Goal: Information Seeking & Learning: Learn about a topic

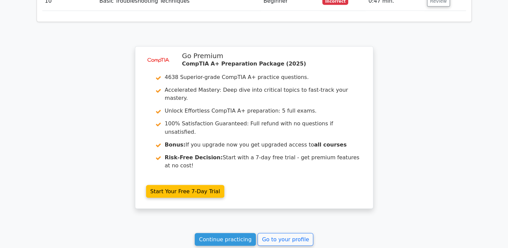
scroll to position [1177, 0]
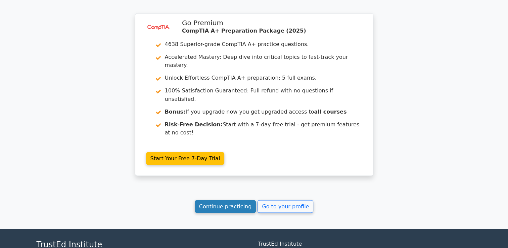
click at [230, 200] on link "Continue practicing" at bounding box center [225, 206] width 61 height 13
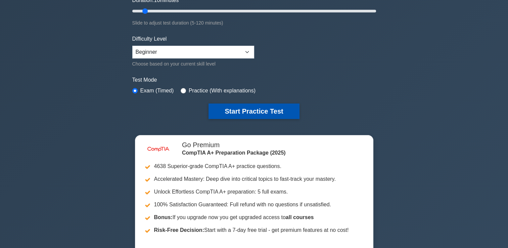
click at [250, 110] on button "Start Practice Test" at bounding box center [254, 110] width 91 height 15
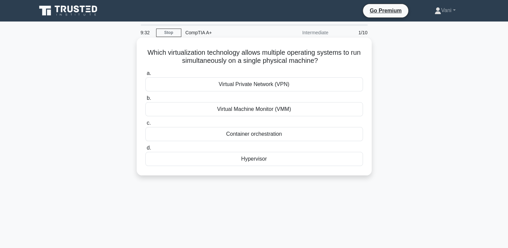
click at [255, 162] on div "Hypervisor" at bounding box center [254, 159] width 218 height 14
click at [145, 150] on input "d. Hypervisor" at bounding box center [145, 148] width 0 height 4
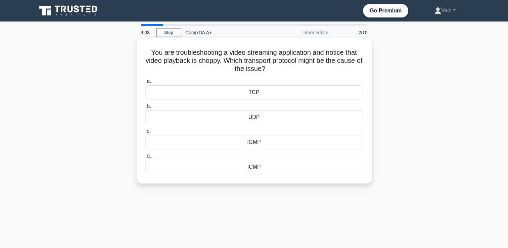
click at [263, 119] on div "UDP" at bounding box center [254, 117] width 218 height 14
click at [145, 108] on input "b. UDP" at bounding box center [145, 106] width 0 height 4
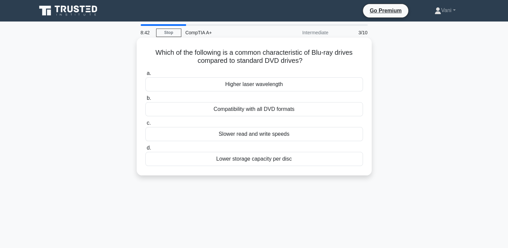
click at [291, 114] on div "Compatibility with all DVD formats" at bounding box center [254, 109] width 218 height 14
click at [145, 100] on input "b. Compatibility with all DVD formats" at bounding box center [145, 98] width 0 height 4
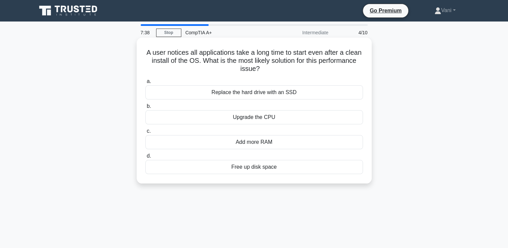
click at [261, 143] on div "Add more RAM" at bounding box center [254, 142] width 218 height 14
click at [145, 133] on input "c. Add more RAM" at bounding box center [145, 131] width 0 height 4
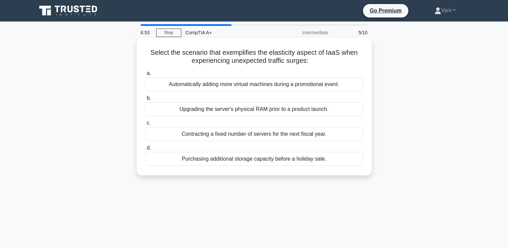
click at [317, 108] on div "Upgrading the server's physical RAM prior to a product launch." at bounding box center [254, 109] width 218 height 14
click at [145, 100] on input "b. Upgrading the server's physical RAM prior to a product launch." at bounding box center [145, 98] width 0 height 4
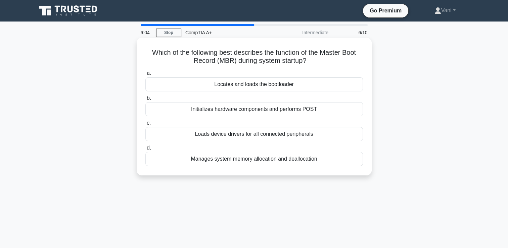
click at [311, 137] on div "Loads device drivers for all connected peripherals" at bounding box center [254, 134] width 218 height 14
click at [145, 125] on input "c. Loads device drivers for all connected peripherals" at bounding box center [145, 123] width 0 height 4
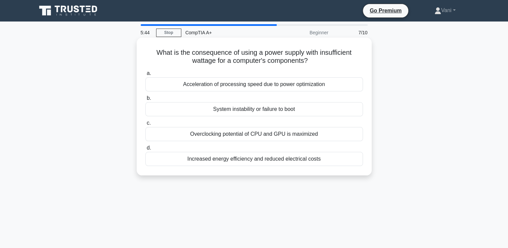
click at [310, 107] on div "System instability or failure to boot" at bounding box center [254, 109] width 218 height 14
click at [145, 100] on input "b. System instability or failure to boot" at bounding box center [145, 98] width 0 height 4
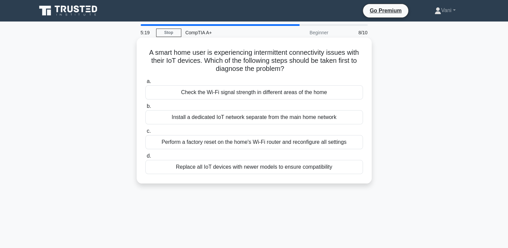
click at [305, 170] on div "Replace all IoT devices with newer models to ensure compatibility" at bounding box center [254, 167] width 218 height 14
click at [145, 158] on input "d. Replace all IoT devices with newer models to ensure compatibility" at bounding box center [145, 156] width 0 height 4
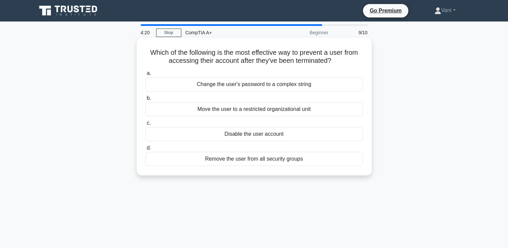
click at [328, 83] on div "Change the user's password to a complex string" at bounding box center [254, 84] width 218 height 14
click at [145, 76] on input "a. Change the user's password to a complex string" at bounding box center [145, 73] width 0 height 4
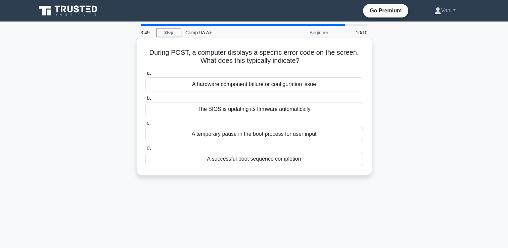
click at [316, 84] on div "A hardware component failure or configuration issue" at bounding box center [254, 84] width 218 height 14
click at [145, 76] on input "a. A hardware component failure or configuration issue" at bounding box center [145, 73] width 0 height 4
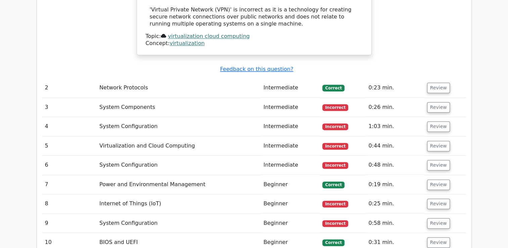
scroll to position [840, 0]
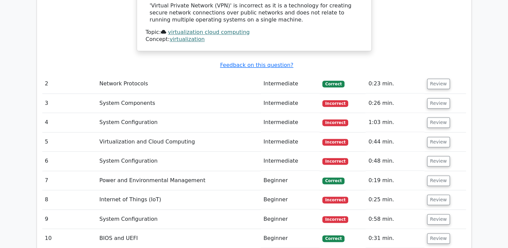
click at [336, 100] on span "Incorrect" at bounding box center [335, 103] width 26 height 7
click at [432, 98] on button "Review" at bounding box center [438, 103] width 23 height 10
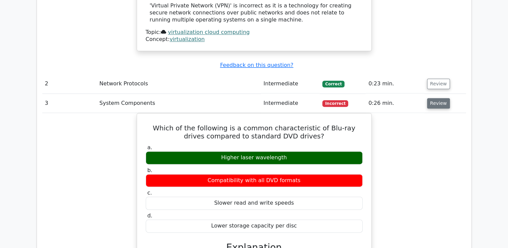
click at [436, 98] on button "Review" at bounding box center [438, 103] width 23 height 10
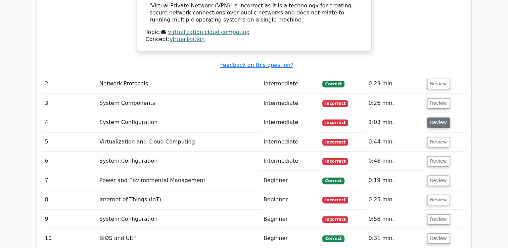
click at [433, 117] on button "Review" at bounding box center [438, 122] width 23 height 10
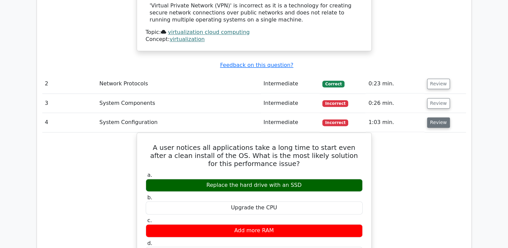
click at [438, 117] on button "Review" at bounding box center [438, 122] width 23 height 10
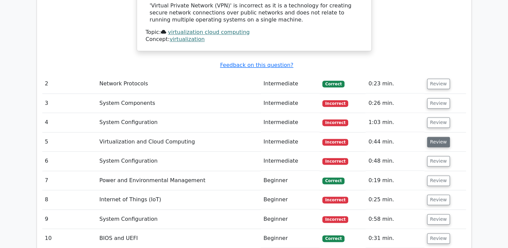
click at [438, 137] on button "Review" at bounding box center [438, 142] width 23 height 10
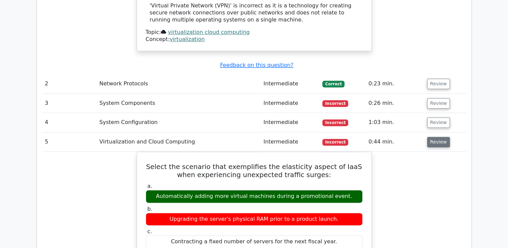
click at [438, 137] on button "Review" at bounding box center [438, 142] width 23 height 10
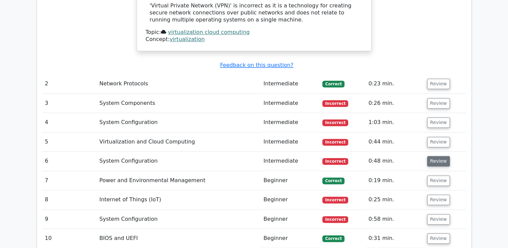
click at [437, 156] on button "Review" at bounding box center [438, 161] width 23 height 10
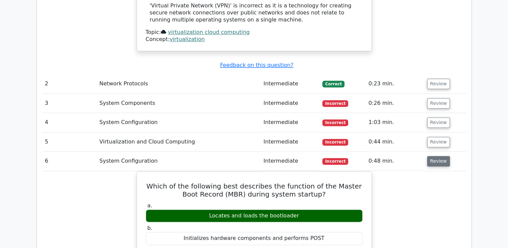
click at [437, 156] on button "Review" at bounding box center [438, 161] width 23 height 10
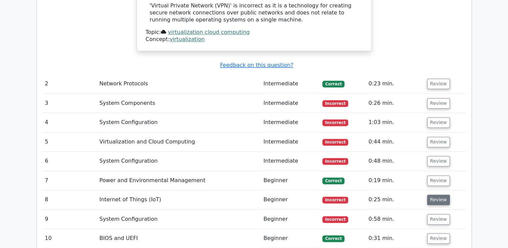
click at [436, 194] on button "Review" at bounding box center [438, 199] width 23 height 10
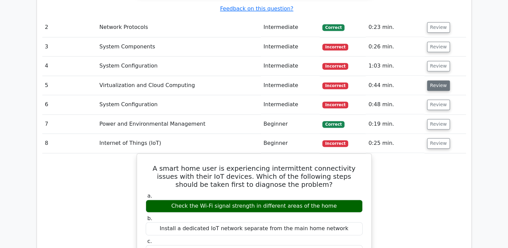
scroll to position [907, 0]
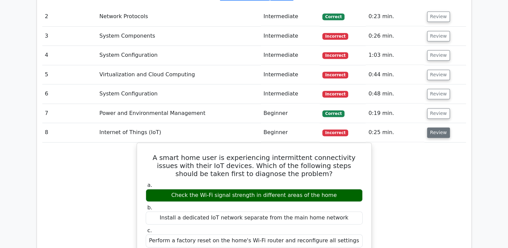
click at [434, 127] on button "Review" at bounding box center [438, 132] width 23 height 10
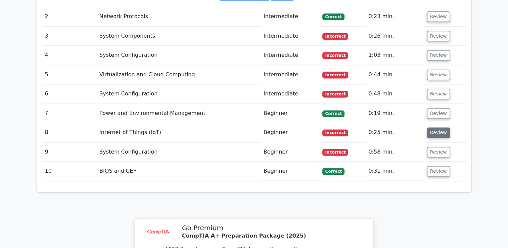
click at [434, 127] on button "Review" at bounding box center [438, 132] width 23 height 10
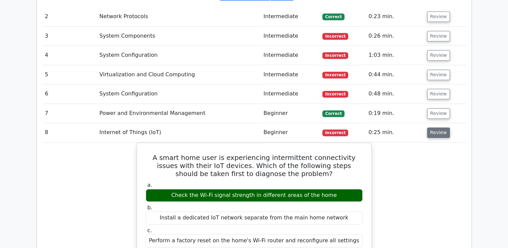
click at [434, 127] on button "Review" at bounding box center [438, 132] width 23 height 10
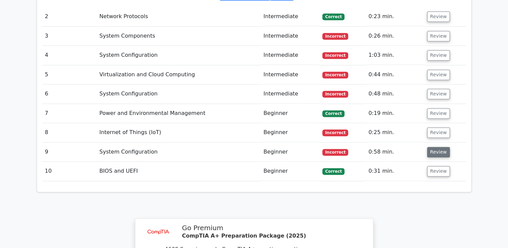
click at [433, 147] on button "Review" at bounding box center [438, 152] width 23 height 10
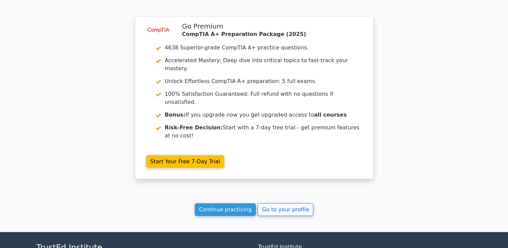
scroll to position [1419, 0]
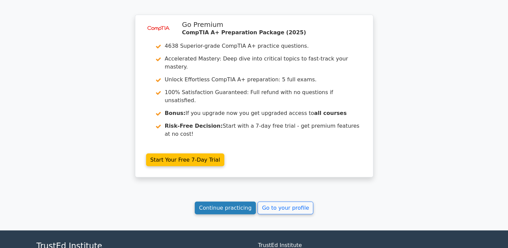
click at [235, 201] on link "Continue practicing" at bounding box center [225, 207] width 61 height 13
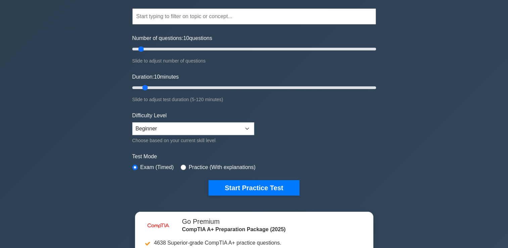
scroll to position [101, 0]
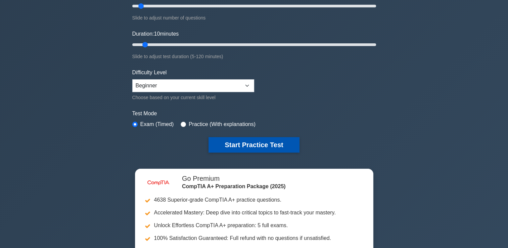
click at [261, 144] on button "Start Practice Test" at bounding box center [254, 144] width 91 height 15
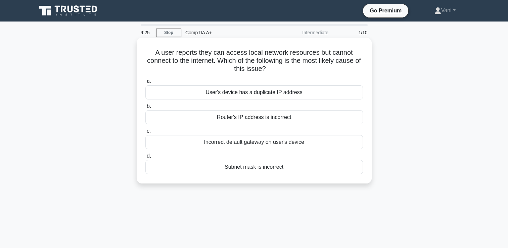
click at [265, 143] on div "Incorrect default gateway on user's device" at bounding box center [254, 142] width 218 height 14
click at [145, 133] on input "c. Incorrect default gateway on user's device" at bounding box center [145, 131] width 0 height 4
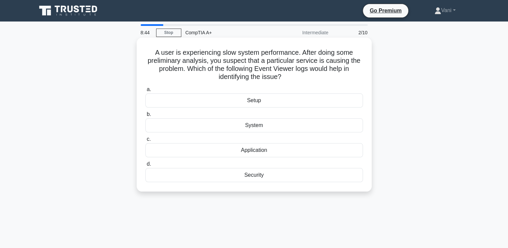
click at [256, 152] on div "Application" at bounding box center [254, 150] width 218 height 14
click at [145, 141] on input "c. Application" at bounding box center [145, 139] width 0 height 4
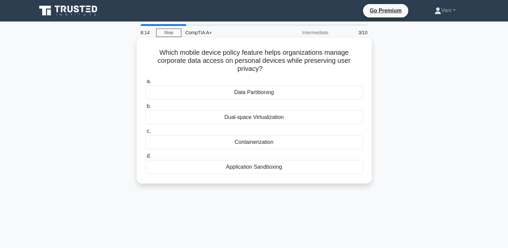
click at [279, 170] on div "Application Sandboxing" at bounding box center [254, 167] width 218 height 14
click at [145, 158] on input "d. Application Sandboxing" at bounding box center [145, 156] width 0 height 4
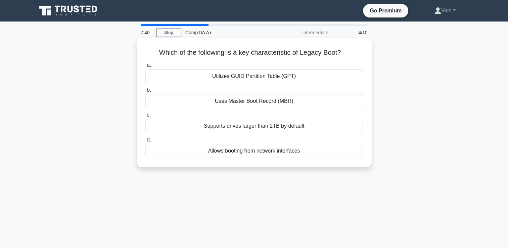
click at [270, 152] on div "Allows booting from network interfaces" at bounding box center [254, 151] width 218 height 14
click at [145, 142] on input "d. Allows booting from network interfaces" at bounding box center [145, 140] width 0 height 4
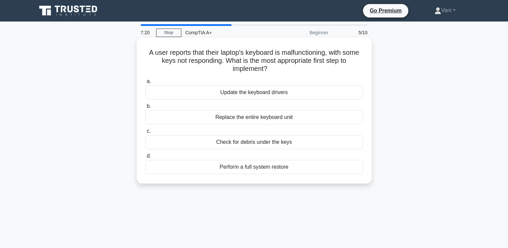
click at [266, 145] on div "Check for debris under the keys" at bounding box center [254, 142] width 218 height 14
click at [145, 133] on input "c. Check for debris under the keys" at bounding box center [145, 131] width 0 height 4
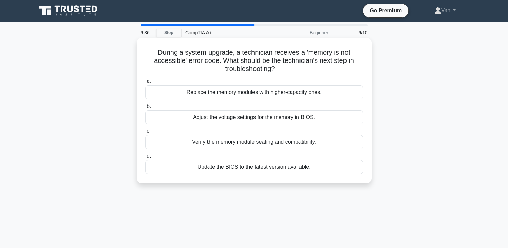
click at [275, 147] on div "Verify the memory module seating and compatibility." at bounding box center [254, 142] width 218 height 14
click at [145, 133] on input "c. Verify the memory module seating and compatibility." at bounding box center [145, 131] width 0 height 4
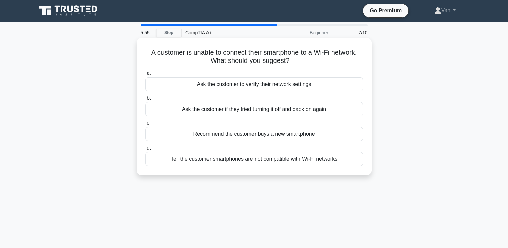
click at [281, 85] on div "Ask the customer to verify their network settings" at bounding box center [254, 84] width 218 height 14
click at [145, 76] on input "a. Ask the customer to verify their network settings" at bounding box center [145, 73] width 0 height 4
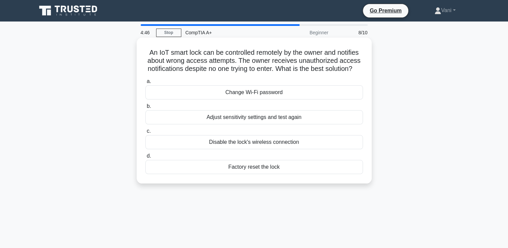
click at [289, 149] on div "Disable the lock's wireless connection" at bounding box center [254, 142] width 218 height 14
click at [145, 133] on input "c. Disable the lock's wireless connection" at bounding box center [145, 131] width 0 height 4
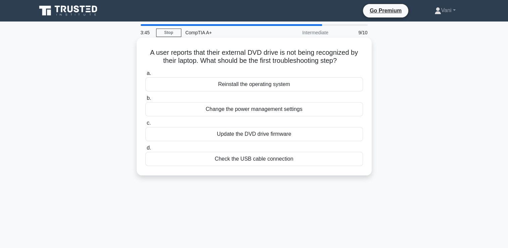
click at [274, 138] on div "Update the DVD drive firmware" at bounding box center [254, 134] width 218 height 14
click at [145, 125] on input "c. Update the DVD drive firmware" at bounding box center [145, 123] width 0 height 4
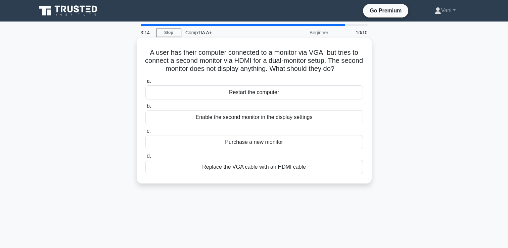
click at [296, 120] on div "Enable the second monitor in the display settings" at bounding box center [254, 117] width 218 height 14
click at [145, 108] on input "b. Enable the second monitor in the display settings" at bounding box center [145, 106] width 0 height 4
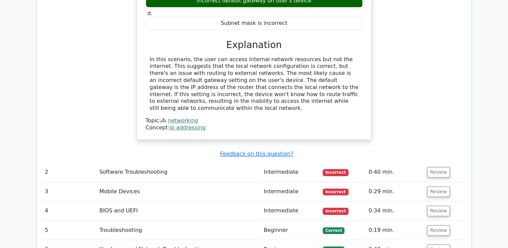
scroll to position [739, 0]
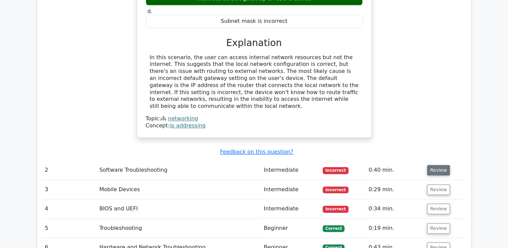
click at [439, 165] on button "Review" at bounding box center [438, 170] width 23 height 10
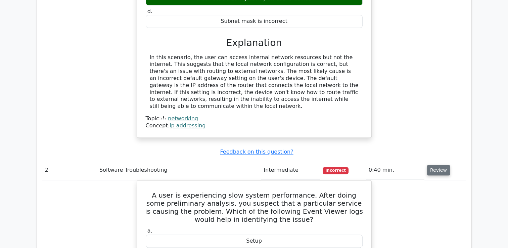
click at [439, 165] on button "Review" at bounding box center [438, 170] width 23 height 10
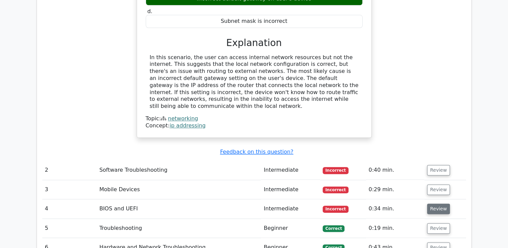
click at [434, 204] on button "Review" at bounding box center [438, 209] width 23 height 10
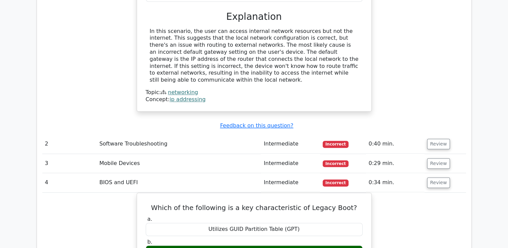
scroll to position [806, 0]
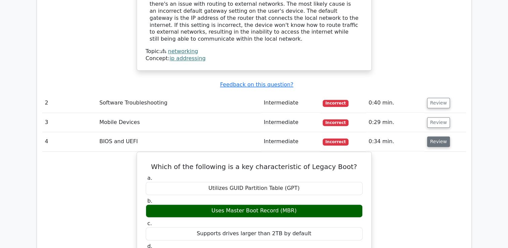
click at [440, 136] on button "Review" at bounding box center [438, 141] width 23 height 10
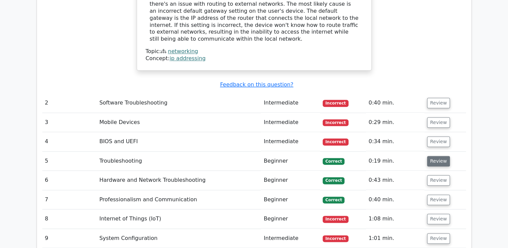
scroll to position [840, 0]
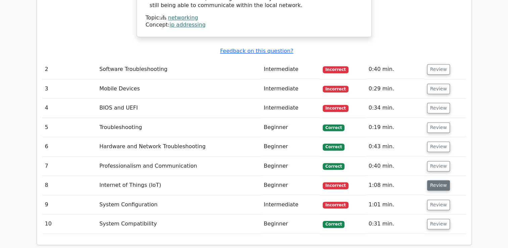
click at [436, 180] on button "Review" at bounding box center [438, 185] width 23 height 10
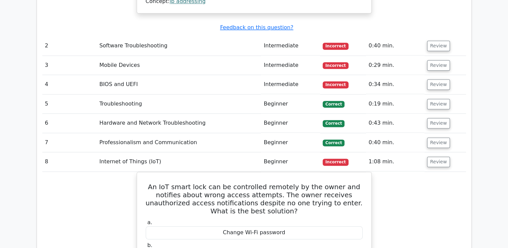
scroll to position [873, 0]
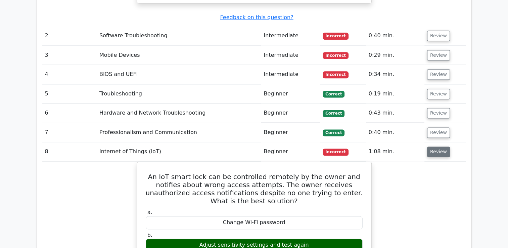
click at [442, 146] on button "Review" at bounding box center [438, 151] width 23 height 10
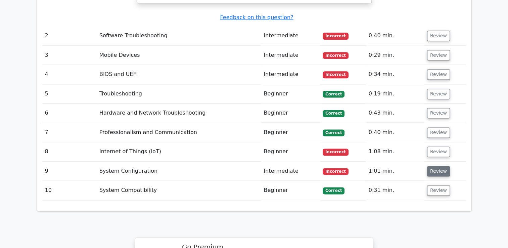
click at [437, 166] on button "Review" at bounding box center [438, 171] width 23 height 10
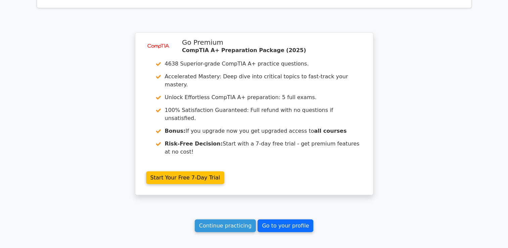
scroll to position [1444, 0]
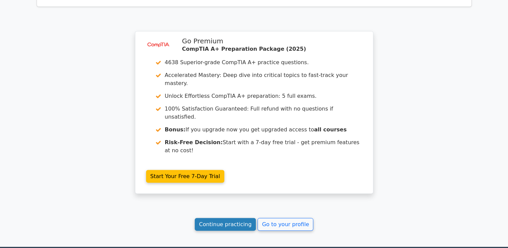
click at [248, 218] on link "Continue practicing" at bounding box center [225, 224] width 61 height 13
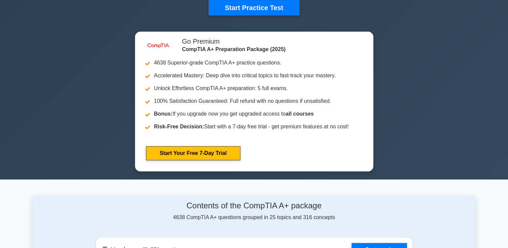
scroll to position [134, 0]
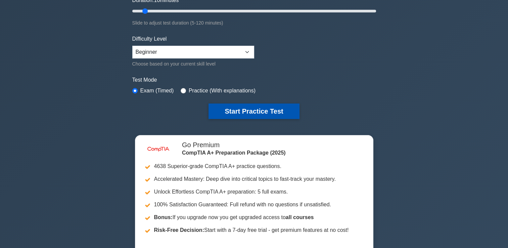
click at [273, 114] on button "Start Practice Test" at bounding box center [254, 110] width 91 height 15
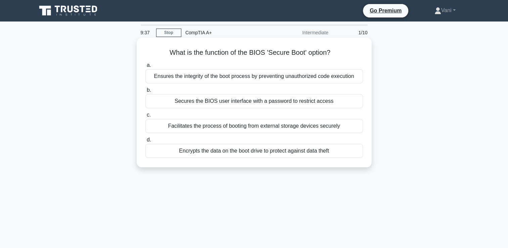
click at [333, 126] on div "Facilitates the process of booting from external storage devices securely" at bounding box center [254, 126] width 218 height 14
click at [145, 117] on input "c. Facilitates the process of booting from external storage devices securely" at bounding box center [145, 115] width 0 height 4
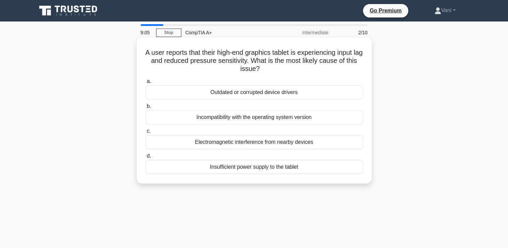
click at [302, 142] on div "Electromagnetic interference from nearby devices" at bounding box center [254, 142] width 218 height 14
click at [145, 133] on input "c. Electromagnetic interference from nearby devices" at bounding box center [145, 131] width 0 height 4
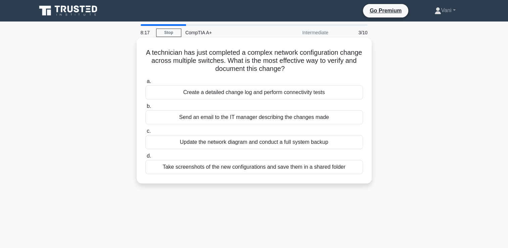
click at [329, 170] on div "Take screenshots of the new configurations and save them in a shared folder" at bounding box center [254, 167] width 218 height 14
click at [145, 158] on input "d. Take screenshots of the new configurations and save them in a shared folder" at bounding box center [145, 156] width 0 height 4
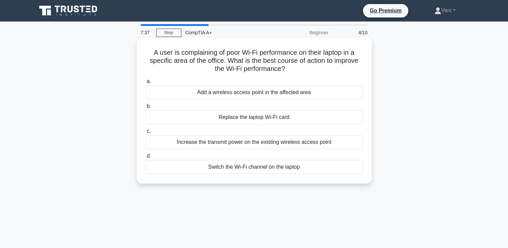
click at [296, 145] on div "Increase the transmit power on the existing wireless access point" at bounding box center [254, 142] width 218 height 14
click at [145, 133] on input "c. Increase the transmit power on the existing wireless access point" at bounding box center [145, 131] width 0 height 4
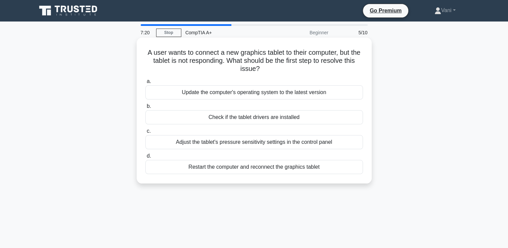
click at [326, 166] on div "Restart the computer and reconnect the graphics tablet" at bounding box center [254, 167] width 218 height 14
click at [145, 158] on input "d. Restart the computer and reconnect the graphics tablet" at bounding box center [145, 156] width 0 height 4
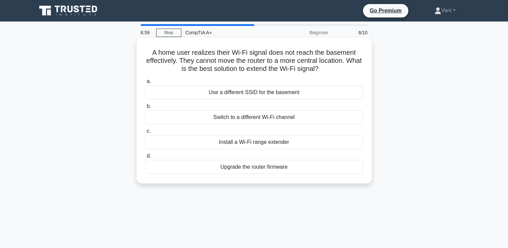
click at [270, 141] on div "Install a Wi-Fi range extender" at bounding box center [254, 142] width 218 height 14
click at [145, 133] on input "c. Install a Wi-Fi range extender" at bounding box center [145, 131] width 0 height 4
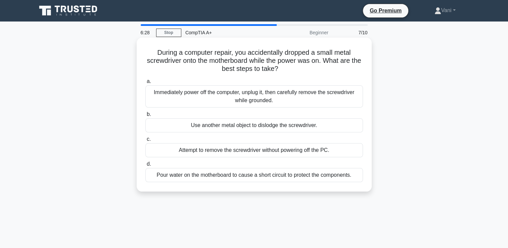
click at [281, 92] on div "Immediately power off the computer, unplug it, then carefully remove the screwd…" at bounding box center [254, 96] width 218 height 22
click at [145, 84] on input "a. Immediately power off the computer, unplug it, then carefully remove the scr…" at bounding box center [145, 81] width 0 height 4
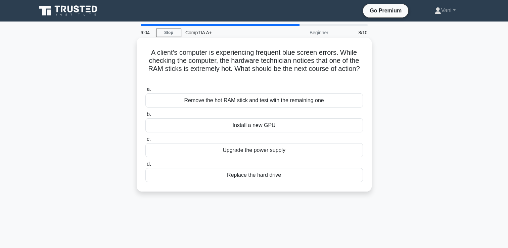
click at [309, 101] on div "Remove the hot RAM stick and test with the remaining one" at bounding box center [254, 100] width 218 height 14
click at [145, 92] on input "a. Remove the hot RAM stick and test with the remaining one" at bounding box center [145, 89] width 0 height 4
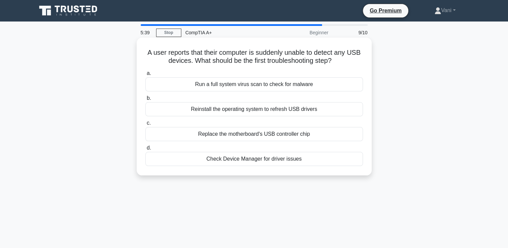
click at [281, 162] on div "Check Device Manager for driver issues" at bounding box center [254, 159] width 218 height 14
click at [145, 150] on input "d. Check Device Manager for driver issues" at bounding box center [145, 148] width 0 height 4
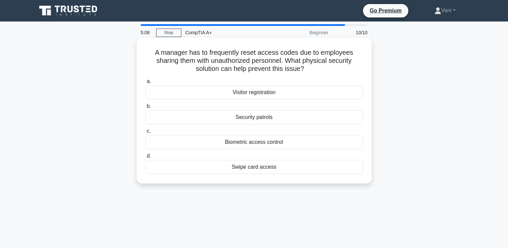
click at [270, 96] on div "Visitor registration" at bounding box center [254, 92] width 218 height 14
click at [145, 84] on input "a. Visitor registration" at bounding box center [145, 81] width 0 height 4
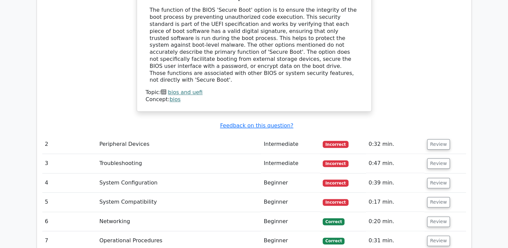
scroll to position [806, 0]
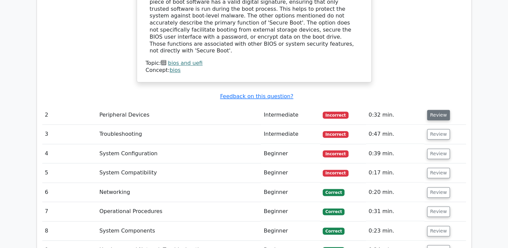
click at [433, 110] on button "Review" at bounding box center [438, 115] width 23 height 10
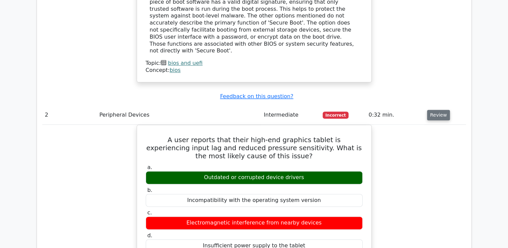
click at [434, 110] on button "Review" at bounding box center [438, 115] width 23 height 10
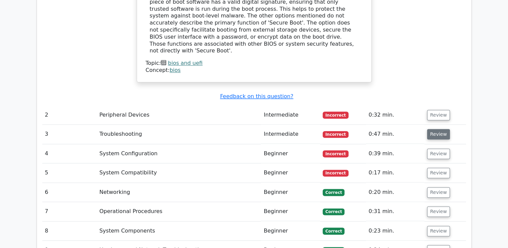
click at [434, 129] on button "Review" at bounding box center [438, 134] width 23 height 10
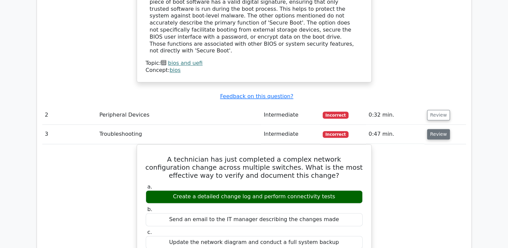
click at [434, 129] on button "Review" at bounding box center [438, 134] width 23 height 10
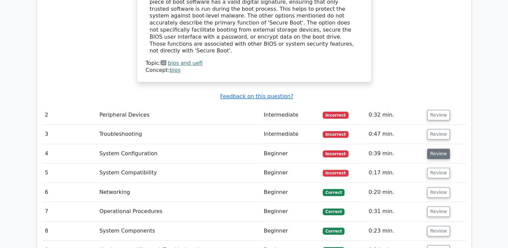
click at [433, 148] on button "Review" at bounding box center [438, 153] width 23 height 10
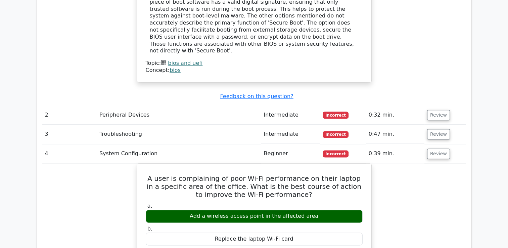
scroll to position [840, 0]
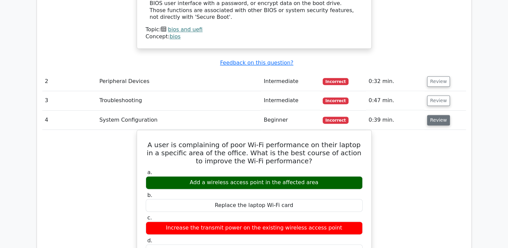
click at [437, 115] on button "Review" at bounding box center [438, 120] width 23 height 10
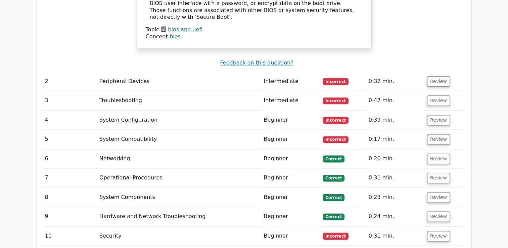
click at [434, 130] on td "Review" at bounding box center [445, 139] width 42 height 19
click at [434, 134] on button "Review" at bounding box center [438, 139] width 23 height 10
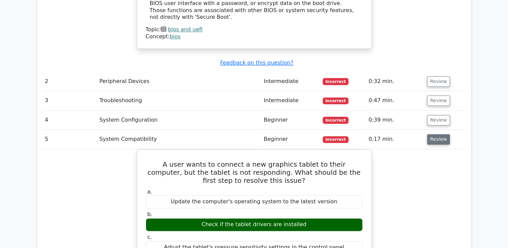
click at [437, 134] on button "Review" at bounding box center [438, 139] width 23 height 10
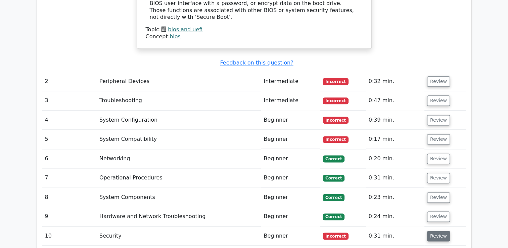
click at [435, 231] on button "Review" at bounding box center [438, 236] width 23 height 10
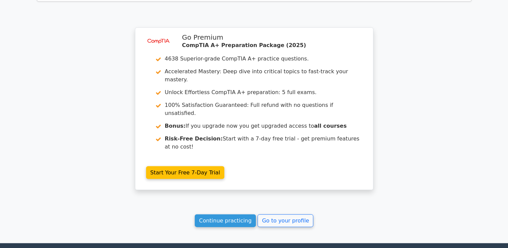
scroll to position [1380, 0]
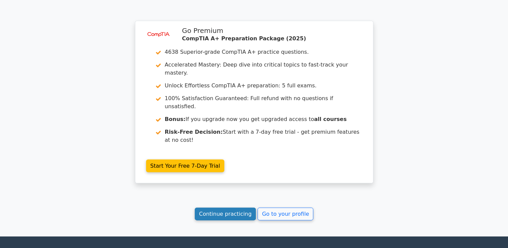
click at [231, 208] on link "Continue practicing" at bounding box center [225, 214] width 61 height 13
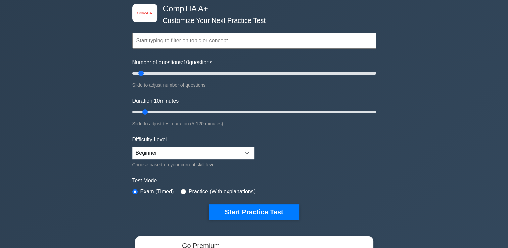
scroll to position [67, 0]
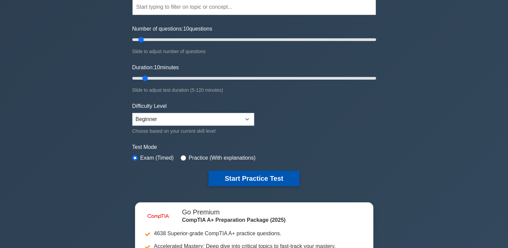
click at [261, 179] on button "Start Practice Test" at bounding box center [254, 178] width 91 height 15
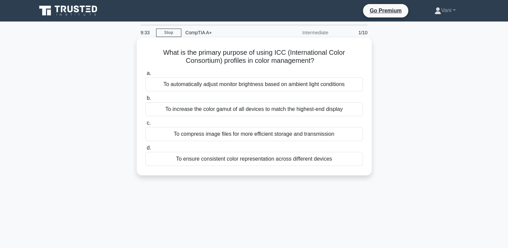
click at [331, 89] on div "To automatically adjust monitor brightness based on ambient light conditions" at bounding box center [254, 84] width 218 height 14
click at [145, 76] on input "a. To automatically adjust monitor brightness based on ambient light conditions" at bounding box center [145, 73] width 0 height 4
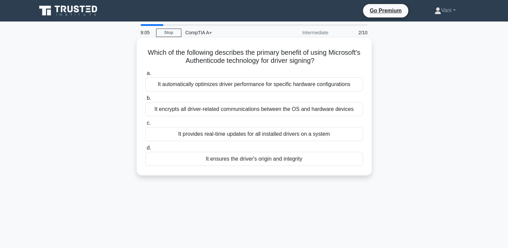
click at [305, 117] on div "a. It automatically optimizes driver performance for specific hardware configur…" at bounding box center [254, 117] width 226 height 99
click at [305, 111] on div "It encrypts all driver-related communications between the OS and hardware devic…" at bounding box center [254, 109] width 218 height 14
click at [145, 100] on input "b. It encrypts all driver-related communications between the OS and hardware de…" at bounding box center [145, 98] width 0 height 4
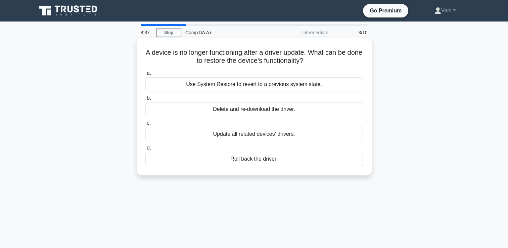
click at [262, 161] on div "Roll back the driver." at bounding box center [254, 159] width 218 height 14
click at [145, 150] on input "d. Roll back the driver." at bounding box center [145, 148] width 0 height 4
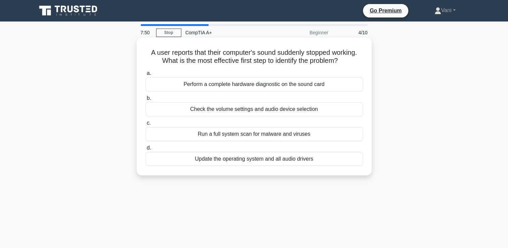
click at [292, 109] on div "Check the volume settings and audio device selection" at bounding box center [254, 109] width 218 height 14
click at [145, 100] on input "b. Check the volume settings and audio device selection" at bounding box center [145, 98] width 0 height 4
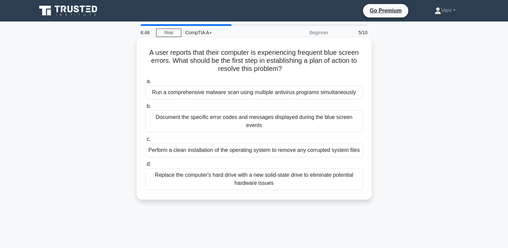
click at [298, 93] on div "Run a comprehensive malware scan using multiple antivirus programs simultaneous…" at bounding box center [254, 92] width 218 height 14
click at [145, 84] on input "a. Run a comprehensive malware scan using multiple antivirus programs simultane…" at bounding box center [145, 81] width 0 height 4
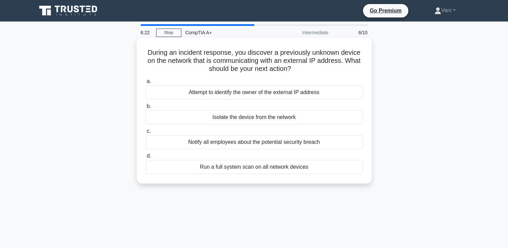
click at [316, 139] on div "Notify all employees about the potential security breach" at bounding box center [254, 142] width 218 height 14
click at [145, 133] on input "c. Notify all employees about the potential security breach" at bounding box center [145, 131] width 0 height 4
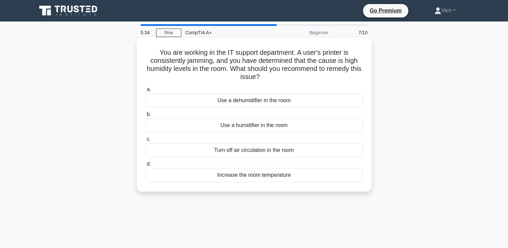
click at [264, 125] on div "Use a humidifier in the room" at bounding box center [254, 125] width 218 height 14
click at [145, 117] on input "b. Use a humidifier in the room" at bounding box center [145, 114] width 0 height 4
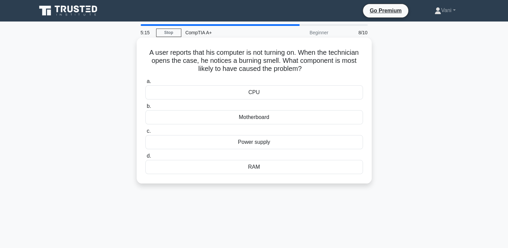
click at [288, 140] on div "Power supply" at bounding box center [254, 142] width 218 height 14
click at [145, 133] on input "c. Power supply" at bounding box center [145, 131] width 0 height 4
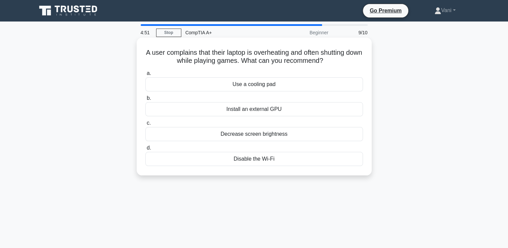
click at [269, 85] on div "Use a cooling pad" at bounding box center [254, 84] width 218 height 14
click at [145, 76] on input "a. Use a cooling pad" at bounding box center [145, 73] width 0 height 4
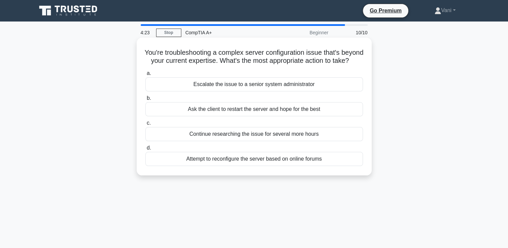
click at [328, 87] on div "Escalate the issue to a senior system administrator" at bounding box center [254, 84] width 218 height 14
click at [145, 76] on input "a. Escalate the issue to a senior system administrator" at bounding box center [145, 73] width 0 height 4
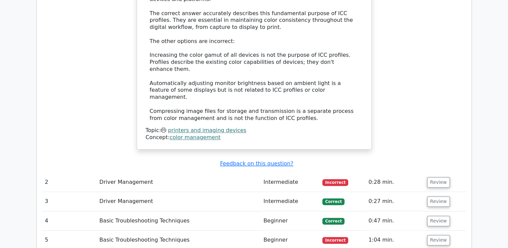
scroll to position [772, 0]
click at [435, 177] on button "Review" at bounding box center [438, 182] width 23 height 10
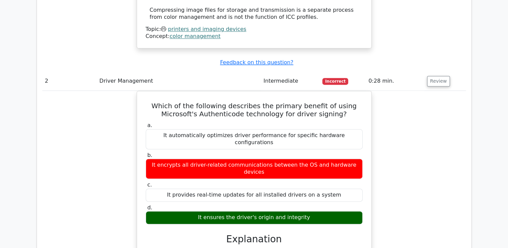
scroll to position [806, 0]
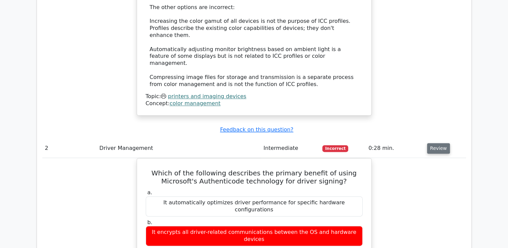
click at [438, 143] on button "Review" at bounding box center [438, 148] width 23 height 10
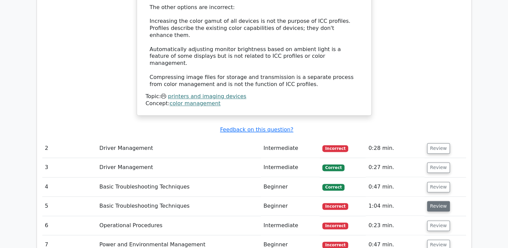
click at [435, 201] on button "Review" at bounding box center [438, 206] width 23 height 10
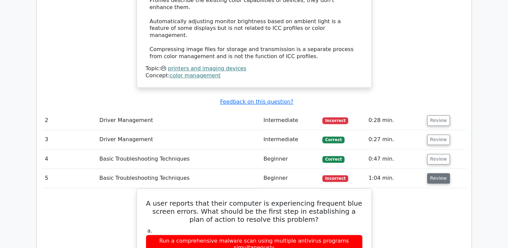
scroll to position [873, 0]
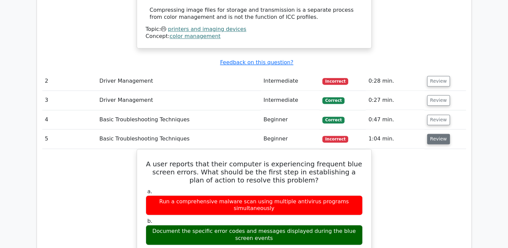
click at [431, 134] on button "Review" at bounding box center [438, 139] width 23 height 10
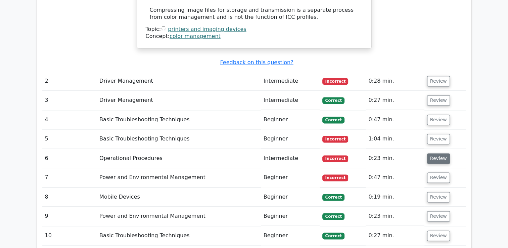
click at [431, 153] on button "Review" at bounding box center [438, 158] width 23 height 10
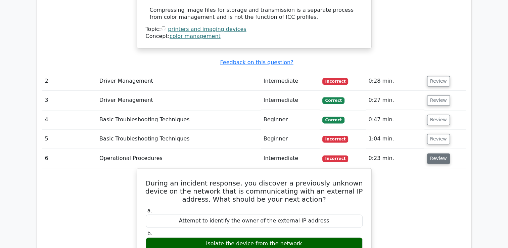
click at [429, 153] on button "Review" at bounding box center [438, 158] width 23 height 10
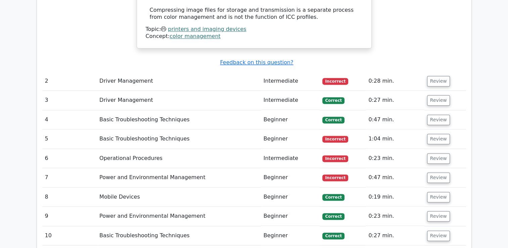
click at [429, 168] on td "Review" at bounding box center [445, 177] width 42 height 19
click at [432, 172] on button "Review" at bounding box center [438, 177] width 23 height 10
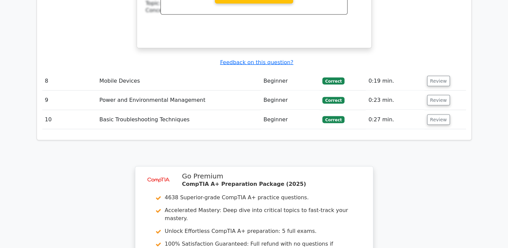
scroll to position [1414, 0]
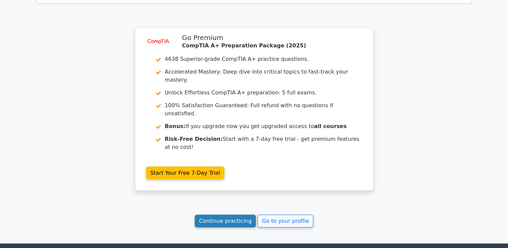
click at [242, 215] on link "Continue practicing" at bounding box center [225, 221] width 61 height 13
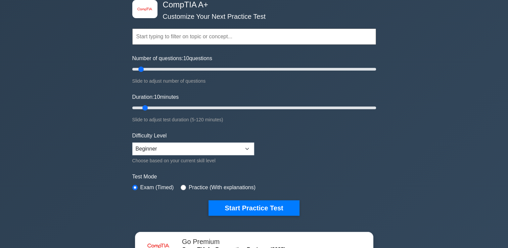
scroll to position [101, 0]
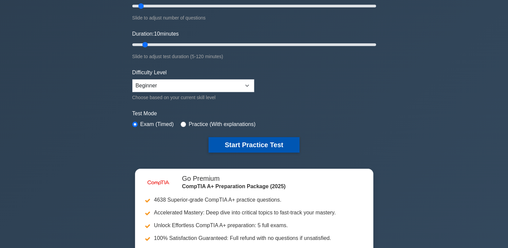
click at [248, 145] on button "Start Practice Test" at bounding box center [254, 144] width 91 height 15
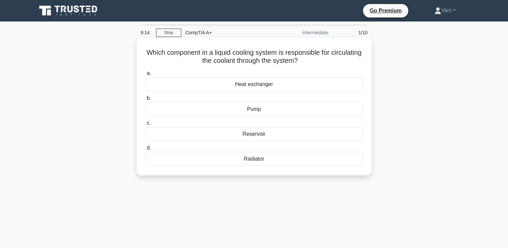
drag, startPoint x: 160, startPoint y: 52, endPoint x: 317, endPoint y: 59, distance: 157.7
click at [317, 59] on h5 "Which component in a liquid cooling system is responsible for circulating the c…" at bounding box center [254, 56] width 219 height 17
drag, startPoint x: 317, startPoint y: 59, endPoint x: 282, endPoint y: 58, distance: 35.3
copy h5 "Which component in a liquid cooling system is responsible for circulating the c…"
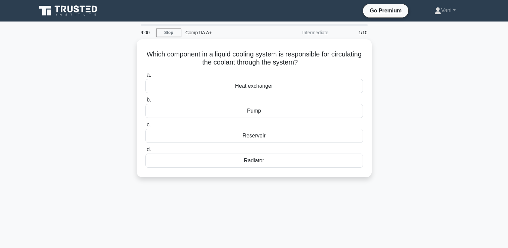
click at [403, 100] on div "Which component in a liquid cooling system is responsible for circulating the c…" at bounding box center [254, 112] width 443 height 146
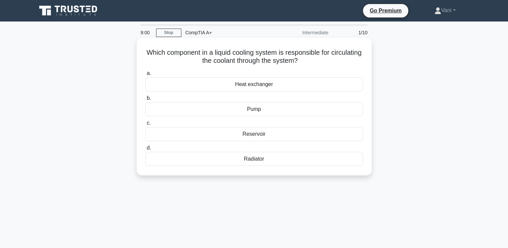
click at [270, 108] on div "Pump" at bounding box center [254, 109] width 218 height 14
click at [145, 100] on input "b. Pump" at bounding box center [145, 98] width 0 height 4
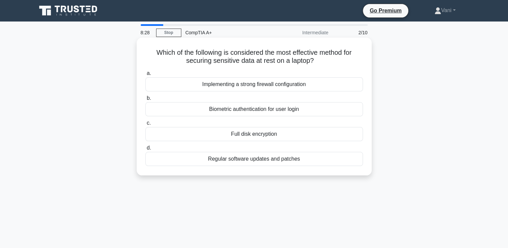
click at [287, 134] on div "Full disk encryption" at bounding box center [254, 134] width 218 height 14
click at [145, 125] on input "c. Full disk encryption" at bounding box center [145, 123] width 0 height 4
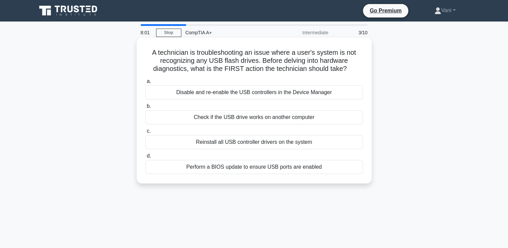
click at [297, 119] on div "Check if the USB drive works on another computer" at bounding box center [254, 117] width 218 height 14
click at [145, 108] on input "b. Check if the USB drive works on another computer" at bounding box center [145, 106] width 0 height 4
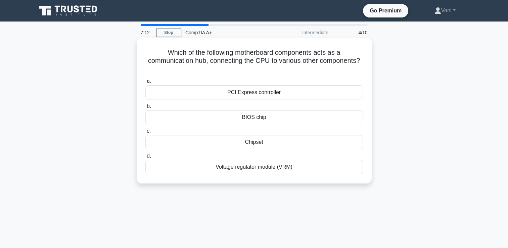
click at [302, 141] on div "Chipset" at bounding box center [254, 142] width 218 height 14
click at [145, 133] on input "c. Chipset" at bounding box center [145, 131] width 0 height 4
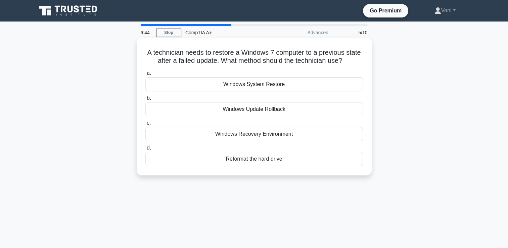
click at [312, 84] on div "Windows System Restore" at bounding box center [254, 84] width 218 height 14
click at [145, 76] on input "a. Windows System Restore" at bounding box center [145, 73] width 0 height 4
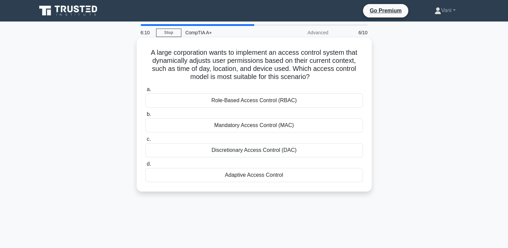
click at [270, 104] on div "Role-Based Access Control (RBAC)" at bounding box center [254, 100] width 218 height 14
click at [145, 92] on input "a. Role-Based Access Control (RBAC)" at bounding box center [145, 89] width 0 height 4
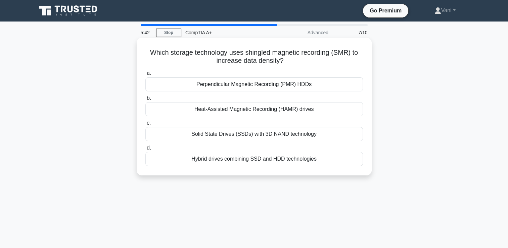
click at [292, 157] on div "Hybrid drives combining SSD and HDD technologies" at bounding box center [254, 159] width 218 height 14
click at [145, 150] on input "d. Hybrid drives combining SSD and HDD technologies" at bounding box center [145, 148] width 0 height 4
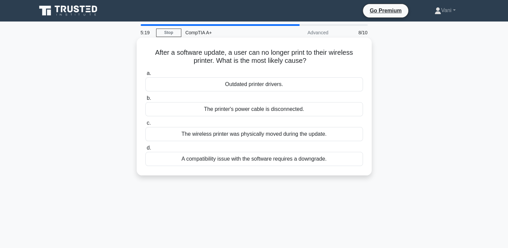
click at [295, 159] on div "A compatibility issue with the software requires a downgrade." at bounding box center [254, 159] width 218 height 14
click at [145, 150] on input "d. A compatibility issue with the software requires a downgrade." at bounding box center [145, 148] width 0 height 4
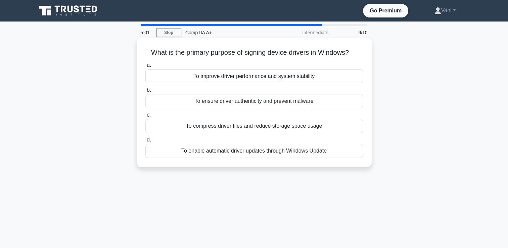
click at [309, 79] on div "To improve driver performance and system stability" at bounding box center [254, 76] width 218 height 14
click at [145, 67] on input "a. To improve driver performance and system stability" at bounding box center [145, 65] width 0 height 4
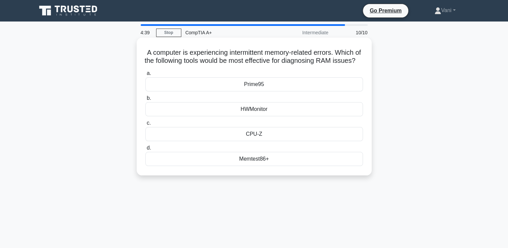
click at [274, 141] on div "CPU-Z" at bounding box center [254, 134] width 218 height 14
click at [145, 125] on input "c. CPU-Z" at bounding box center [145, 123] width 0 height 4
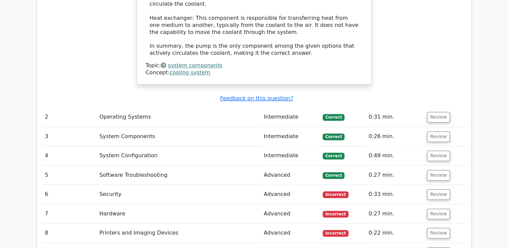
scroll to position [907, 0]
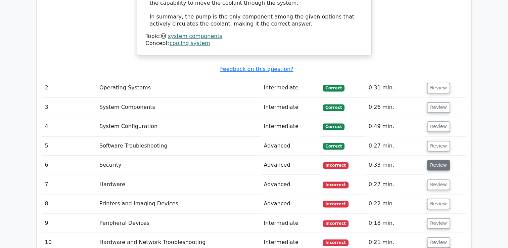
click at [433, 160] on button "Review" at bounding box center [438, 165] width 23 height 10
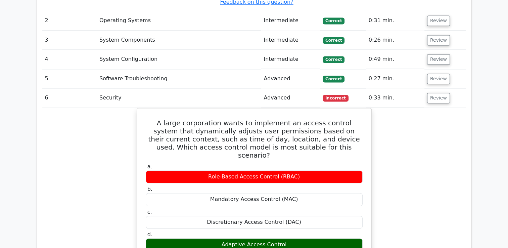
scroll to position [940, 0]
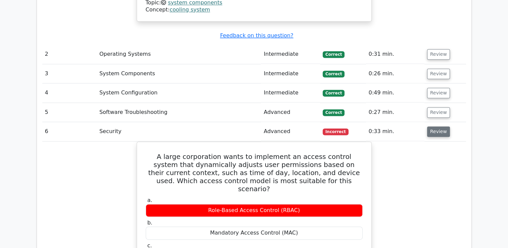
click at [431, 126] on button "Review" at bounding box center [438, 131] width 23 height 10
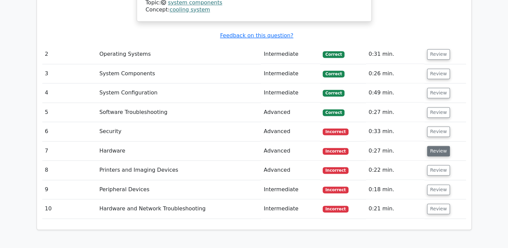
click at [433, 146] on button "Review" at bounding box center [438, 151] width 23 height 10
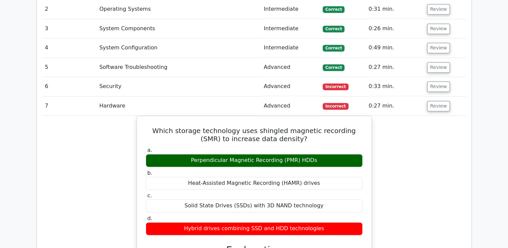
scroll to position [974, 0]
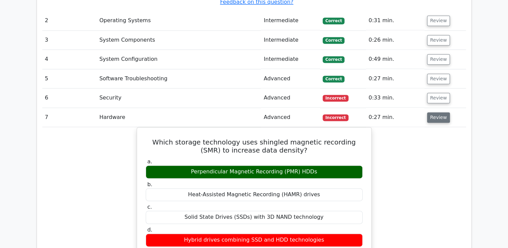
click at [438, 112] on button "Review" at bounding box center [438, 117] width 23 height 10
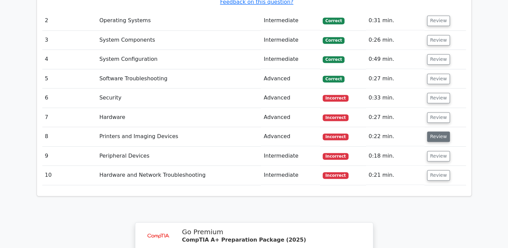
click at [437, 131] on button "Review" at bounding box center [438, 136] width 23 height 10
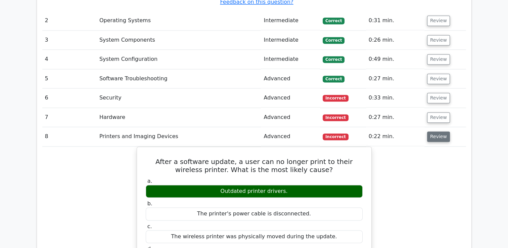
click at [433, 131] on button "Review" at bounding box center [438, 136] width 23 height 10
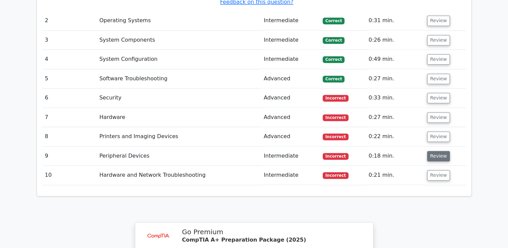
click at [431, 151] on button "Review" at bounding box center [438, 156] width 23 height 10
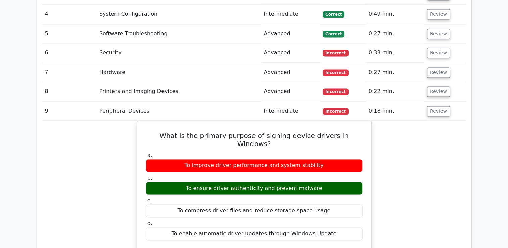
scroll to position [1007, 0]
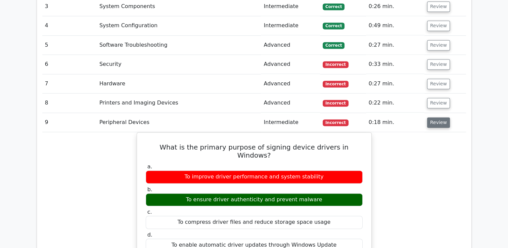
click at [431, 117] on button "Review" at bounding box center [438, 122] width 23 height 10
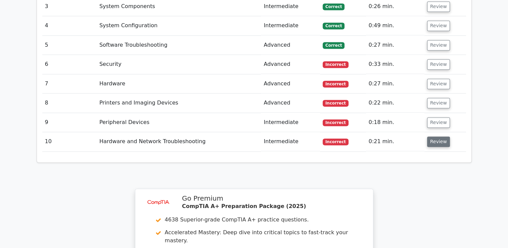
click at [432, 136] on button "Review" at bounding box center [438, 141] width 23 height 10
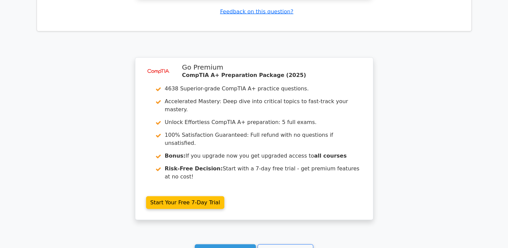
scroll to position [1540, 0]
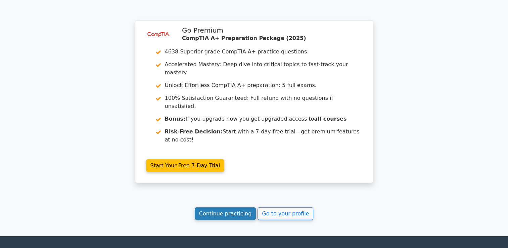
click at [235, 207] on link "Continue practicing" at bounding box center [225, 213] width 61 height 13
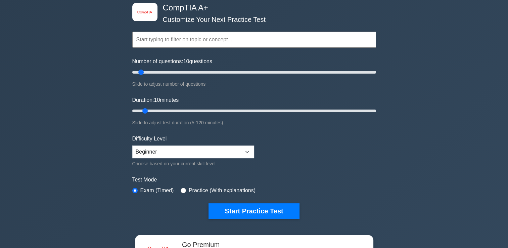
scroll to position [67, 0]
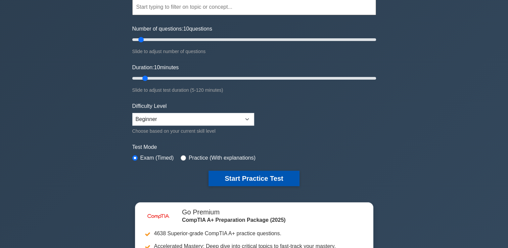
click at [244, 174] on button "Start Practice Test" at bounding box center [254, 178] width 91 height 15
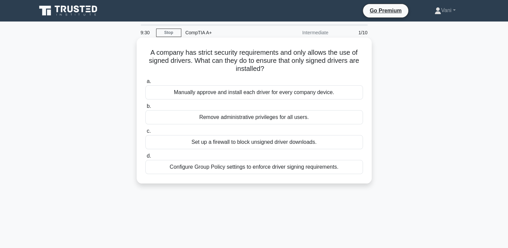
click at [301, 141] on div "Set up a firewall to block unsigned driver downloads." at bounding box center [254, 142] width 218 height 14
click at [145, 133] on input "c. Set up a firewall to block unsigned driver downloads." at bounding box center [145, 131] width 0 height 4
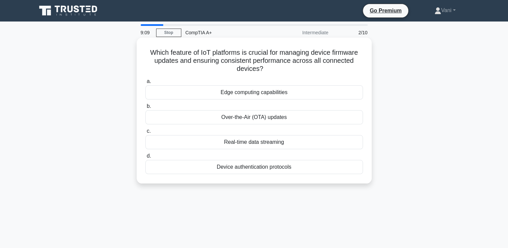
click at [281, 168] on div "Device authentication protocols" at bounding box center [254, 167] width 218 height 14
click at [145, 158] on input "d. Device authentication protocols" at bounding box center [145, 156] width 0 height 4
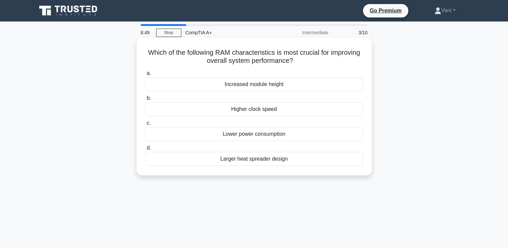
click at [295, 107] on div "Higher clock speed" at bounding box center [254, 109] width 218 height 14
click at [145, 100] on input "b. Higher clock speed" at bounding box center [145, 98] width 0 height 4
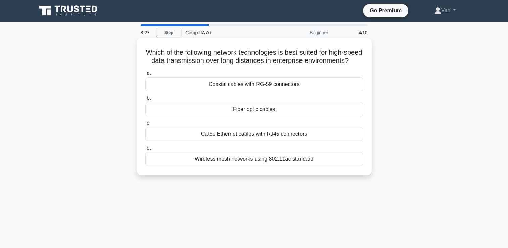
click at [286, 116] on div "Fiber optic cables" at bounding box center [254, 109] width 218 height 14
click at [145, 100] on input "b. Fiber optic cables" at bounding box center [145, 98] width 0 height 4
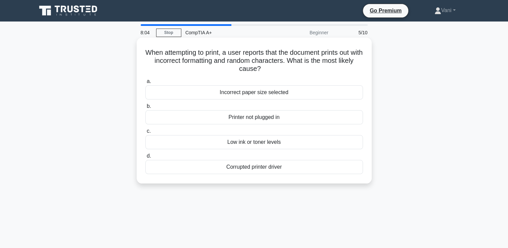
click at [282, 91] on div "Incorrect paper size selected" at bounding box center [254, 92] width 218 height 14
click at [145, 84] on input "a. Incorrect paper size selected" at bounding box center [145, 81] width 0 height 4
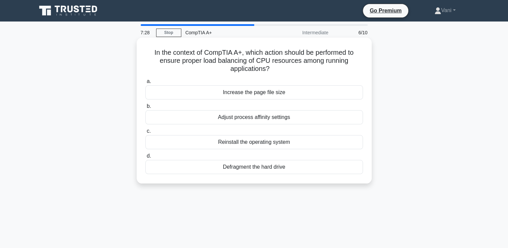
click at [298, 121] on div "Adjust process affinity settings" at bounding box center [254, 117] width 218 height 14
click at [145, 108] on input "b. Adjust process affinity settings" at bounding box center [145, 106] width 0 height 4
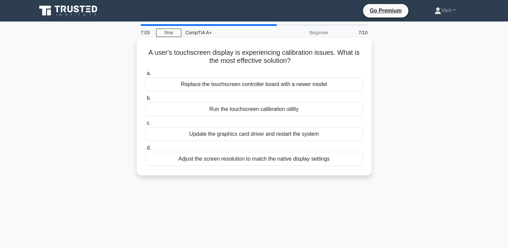
click at [291, 110] on div "Run the touchscreen calibration utility" at bounding box center [254, 109] width 218 height 14
click at [145, 100] on input "b. Run the touchscreen calibration utility" at bounding box center [145, 98] width 0 height 4
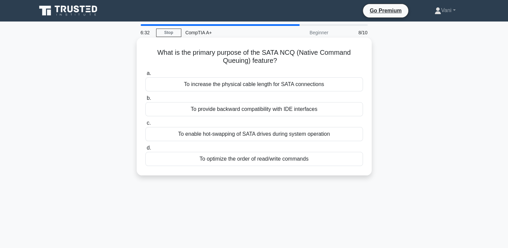
click at [310, 133] on div "To enable hot-swapping of SATA drives during system operation" at bounding box center [254, 134] width 218 height 14
click at [145, 125] on input "c. To enable hot-swapping of SATA drives during system operation" at bounding box center [145, 123] width 0 height 4
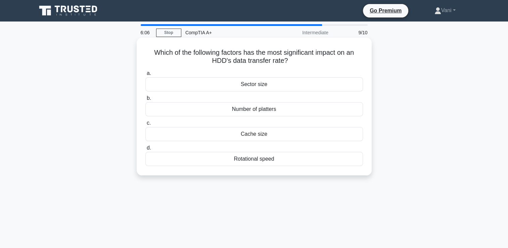
click at [258, 159] on div "Rotational speed" at bounding box center [254, 159] width 218 height 14
click at [145, 150] on input "d. Rotational speed" at bounding box center [145, 148] width 0 height 4
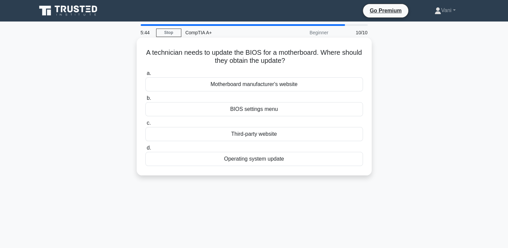
click at [288, 88] on div "Motherboard manufacturer's website" at bounding box center [254, 84] width 218 height 14
click at [145, 76] on input "a. Motherboard manufacturer's website" at bounding box center [145, 73] width 0 height 4
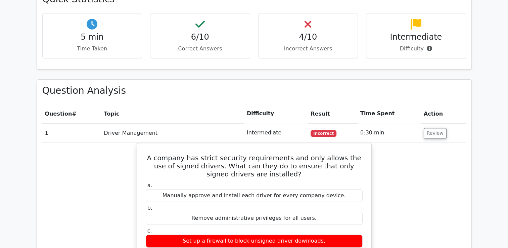
scroll to position [537, 0]
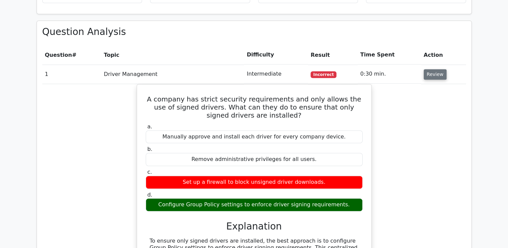
click at [425, 69] on button "Review" at bounding box center [435, 74] width 23 height 10
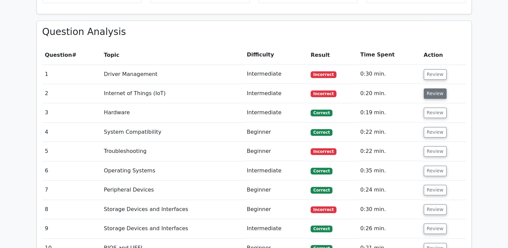
click at [428, 88] on button "Review" at bounding box center [435, 93] width 23 height 10
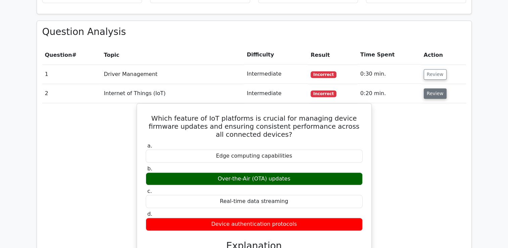
click at [428, 88] on button "Review" at bounding box center [435, 93] width 23 height 10
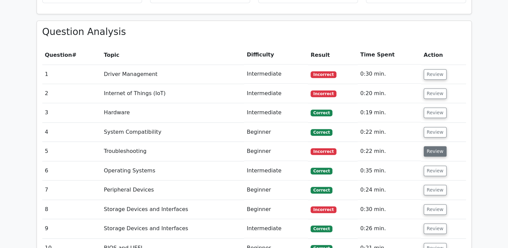
click at [431, 146] on button "Review" at bounding box center [435, 151] width 23 height 10
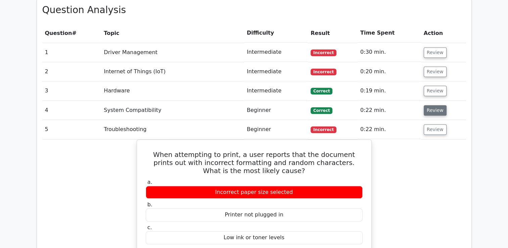
scroll to position [571, 0]
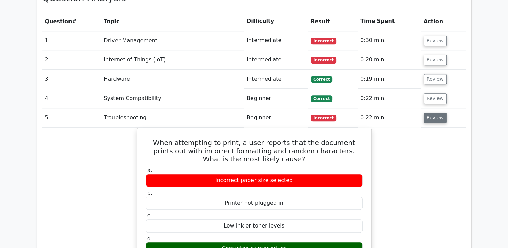
click at [432, 112] on button "Review" at bounding box center [435, 117] width 23 height 10
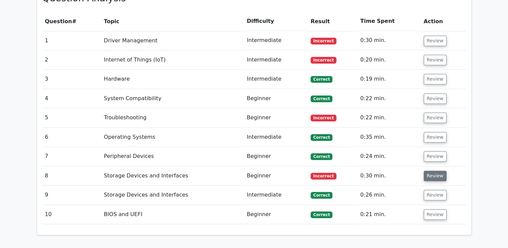
click at [432, 171] on button "Review" at bounding box center [435, 176] width 23 height 10
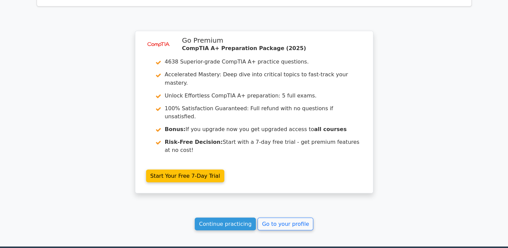
scroll to position [1197, 0]
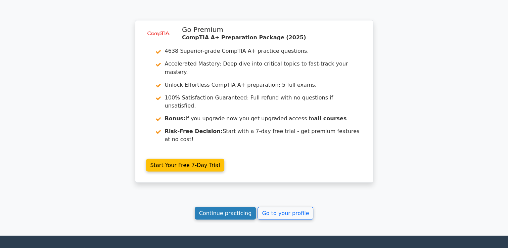
click at [225, 207] on link "Continue practicing" at bounding box center [225, 213] width 61 height 13
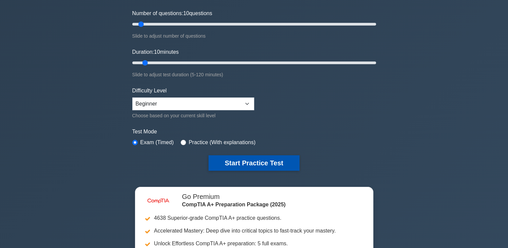
scroll to position [134, 0]
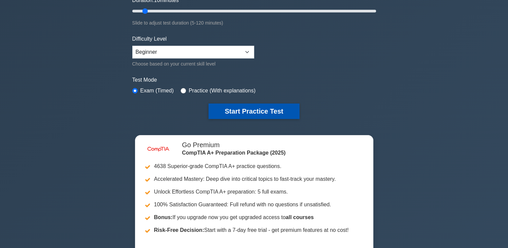
click at [275, 108] on button "Start Practice Test" at bounding box center [254, 110] width 91 height 15
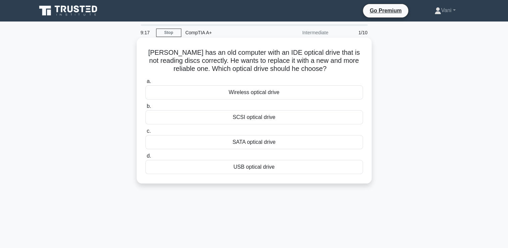
click at [266, 166] on div "USB optical drive" at bounding box center [254, 167] width 218 height 14
click at [145, 158] on input "d. USB optical drive" at bounding box center [145, 156] width 0 height 4
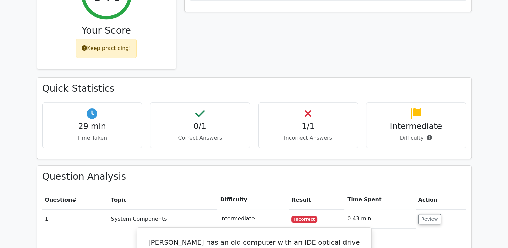
scroll to position [302, 0]
